Goal: Obtain resource: Obtain resource

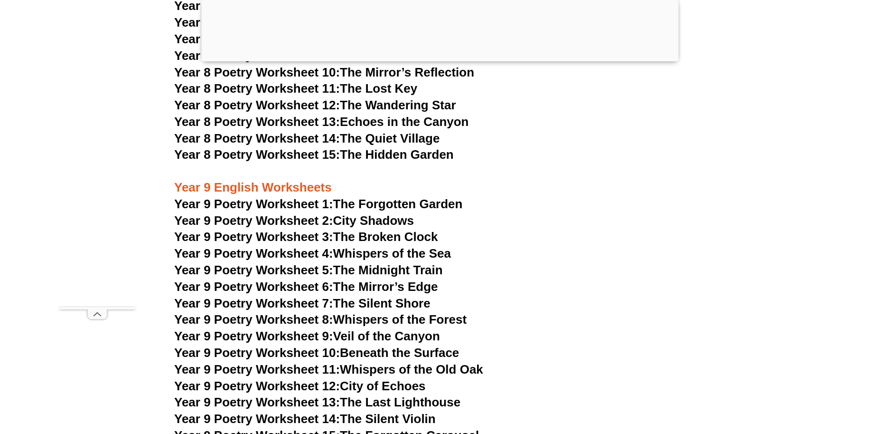
scroll to position [6538, 0]
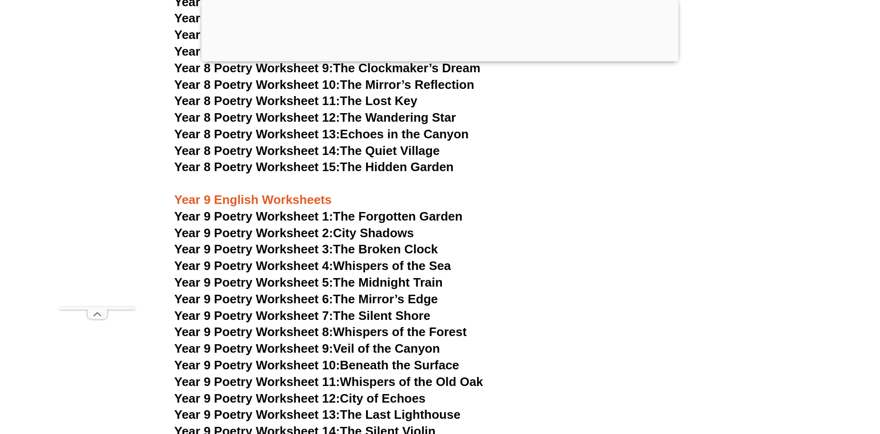
click at [243, 176] on h3 "Year 9 English Worksheets" at bounding box center [440, 192] width 532 height 32
click at [244, 176] on h3 "Year 9 English Worksheets" at bounding box center [440, 192] width 532 height 32
drag, startPoint x: 245, startPoint y: 170, endPoint x: 346, endPoint y: 170, distance: 101.6
click at [337, 176] on h3 "Year 9 English Worksheets" at bounding box center [440, 192] width 532 height 32
click at [369, 209] on link "Year 9 Poetry Worksheet 1: The Forgotten Garden" at bounding box center [318, 216] width 288 height 14
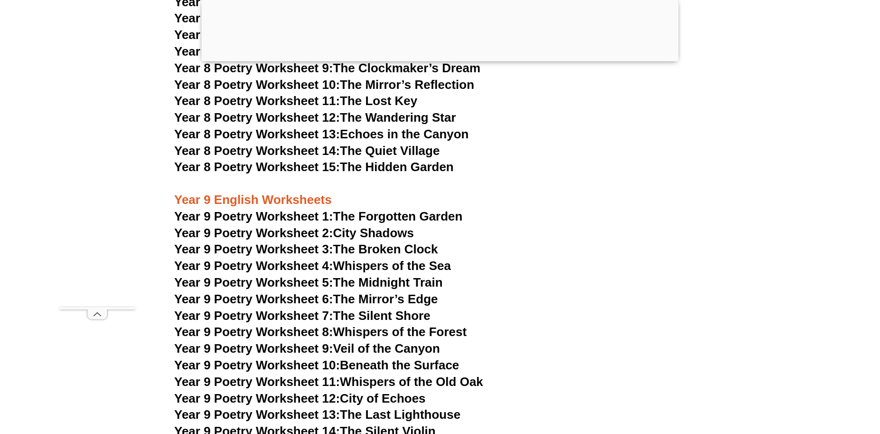
click at [398, 226] on link "Year 9 Poetry Worksheet 2: City Shadows" at bounding box center [294, 233] width 240 height 14
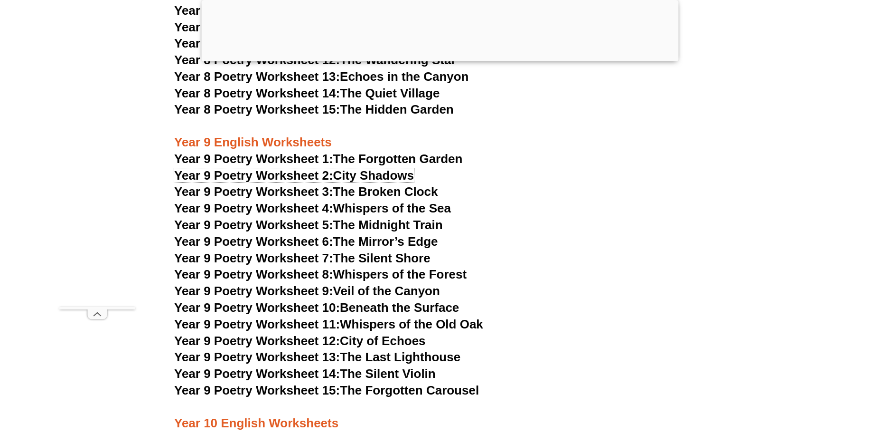
scroll to position [6586, 0]
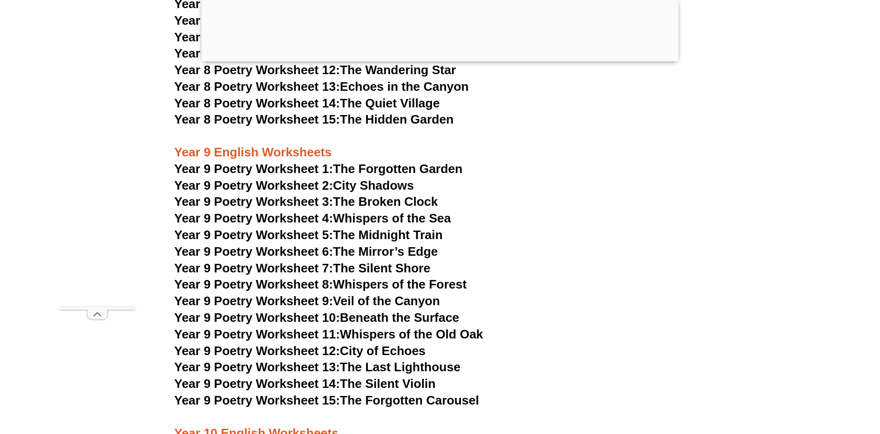
click at [382, 211] on link "Year 9 Poetry Worksheet 4: Whispers of the Sea" at bounding box center [312, 218] width 277 height 14
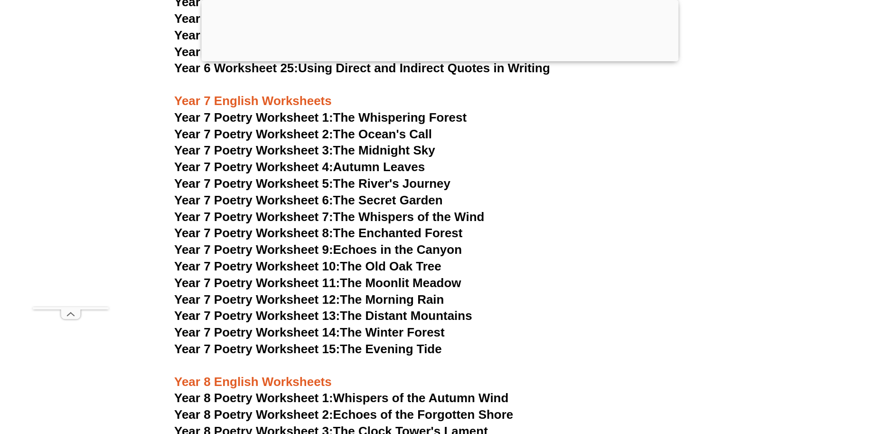
scroll to position [6538, 0]
